Goal: Find specific page/section

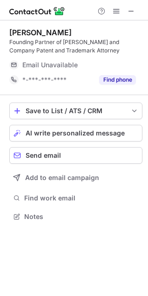
scroll to position [210, 148]
click at [131, 12] on span at bounding box center [130, 10] width 7 height 7
